Goal: Book appointment/travel/reservation

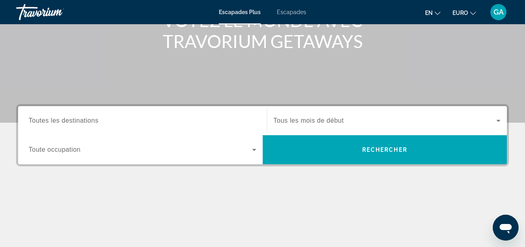
scroll to position [121, 0]
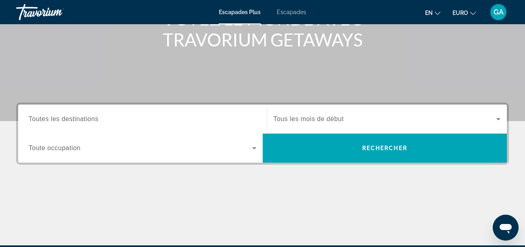
click at [256, 150] on icon "Widget de recherche" at bounding box center [255, 148] width 10 height 10
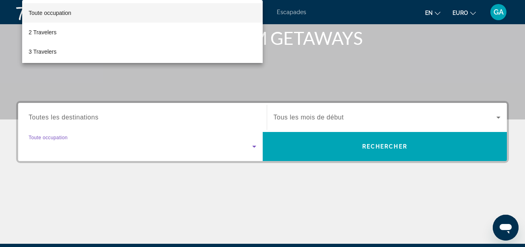
scroll to position [197, 0]
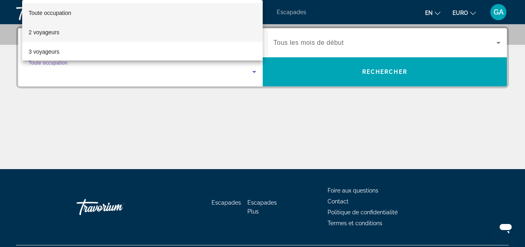
click at [73, 33] on mat-option "2 voyageurs" at bounding box center [142, 32] width 241 height 19
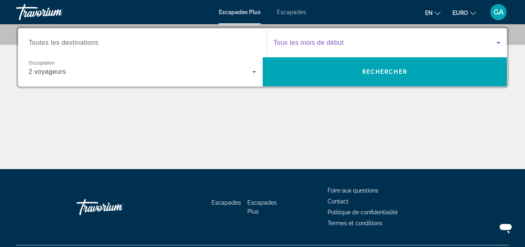
click at [500, 42] on icon "Widget de recherche" at bounding box center [499, 43] width 4 height 2
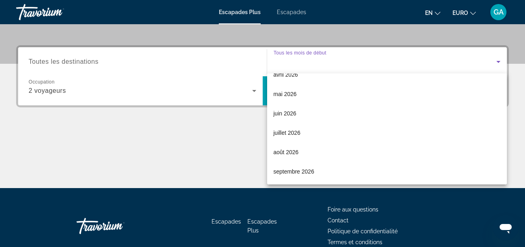
scroll to position [178, 0]
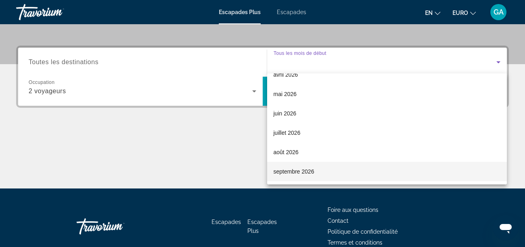
click at [286, 170] on font "septembre 2026" at bounding box center [294, 171] width 41 height 6
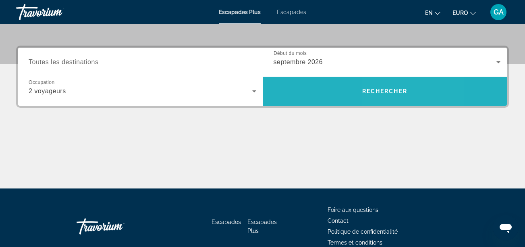
click at [384, 88] on span "Rechercher" at bounding box center [385, 91] width 45 height 6
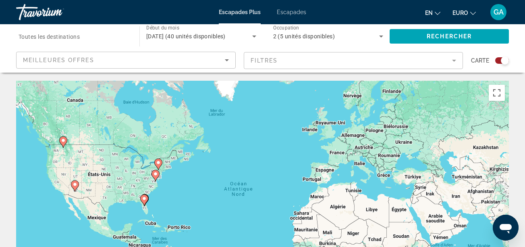
click at [499, 60] on div "Widget de recherche" at bounding box center [503, 60] width 14 height 6
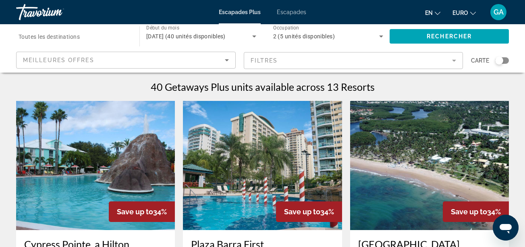
drag, startPoint x: 215, startPoint y: 123, endPoint x: 5, endPoint y: 141, distance: 211.3
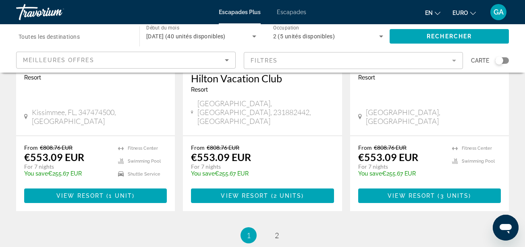
scroll to position [1132, 0]
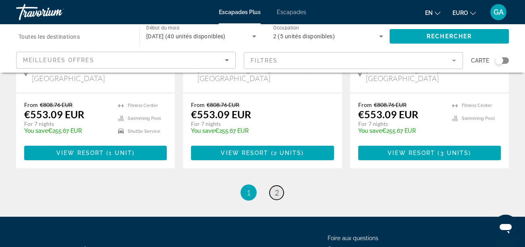
click at [276, 188] on span "2" at bounding box center [277, 192] width 4 height 9
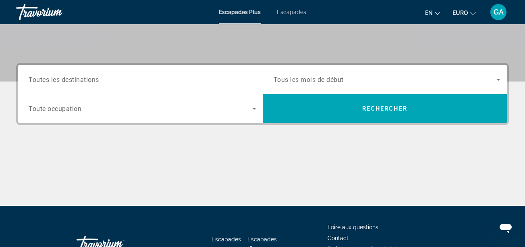
scroll to position [161, 0]
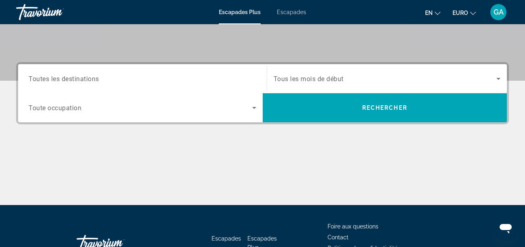
click at [257, 106] on icon "Widget de recherche" at bounding box center [255, 108] width 10 height 10
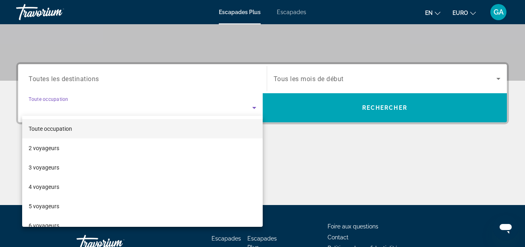
scroll to position [197, 0]
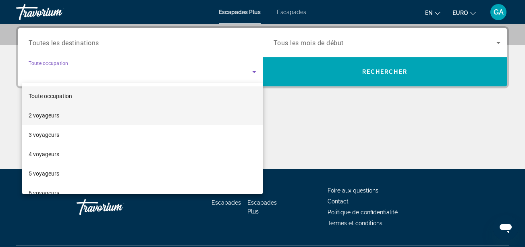
click at [58, 115] on font "2 voyageurs" at bounding box center [44, 115] width 31 height 6
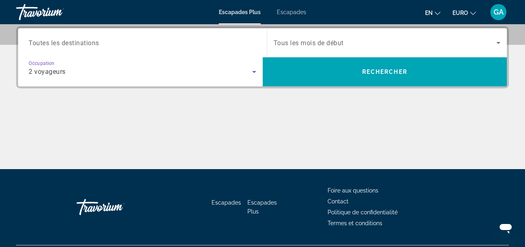
click at [307, 40] on span "Tous les mois de début" at bounding box center [309, 43] width 70 height 8
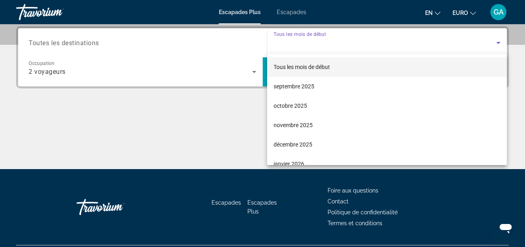
click at [297, 13] on div at bounding box center [262, 123] width 525 height 247
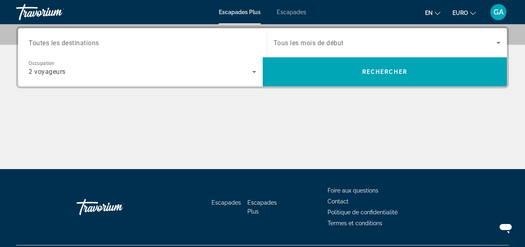
click at [382, 41] on span "Widget de recherche" at bounding box center [385, 43] width 223 height 10
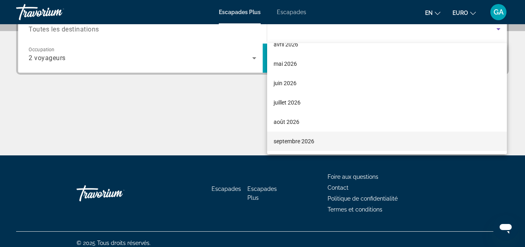
scroll to position [218, 0]
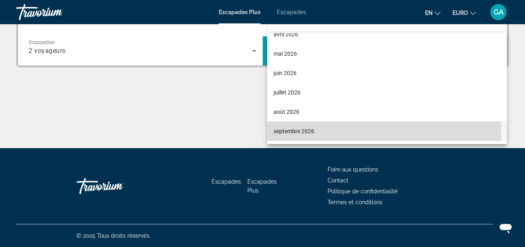
click at [292, 129] on font "septembre 2026" at bounding box center [294, 131] width 41 height 6
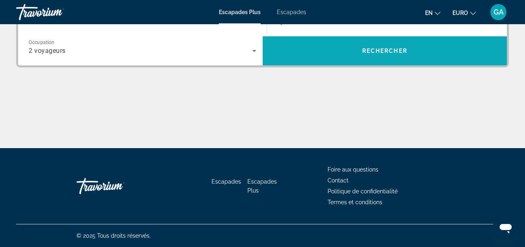
click at [369, 48] on span "Rechercher" at bounding box center [385, 51] width 45 height 6
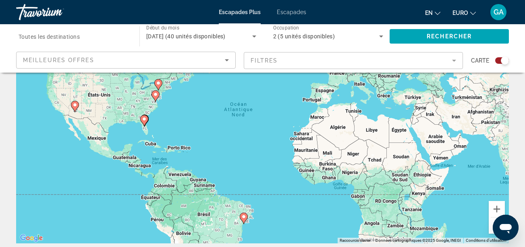
scroll to position [81, 0]
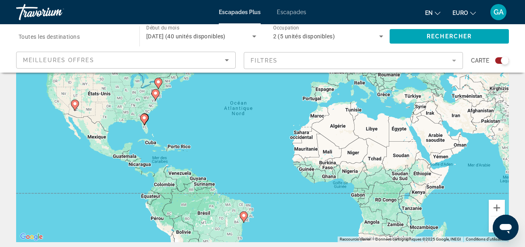
click at [500, 62] on div "Widget de recherche" at bounding box center [503, 60] width 14 height 6
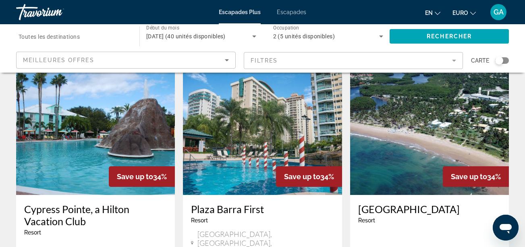
scroll to position [0, 0]
